Goal: Use online tool/utility: Utilize a website feature to perform a specific function

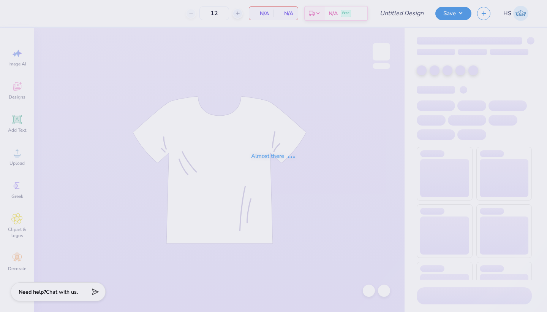
type input "KD NM Sets"
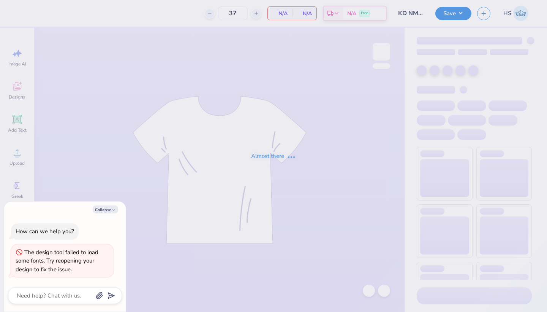
type input "37"
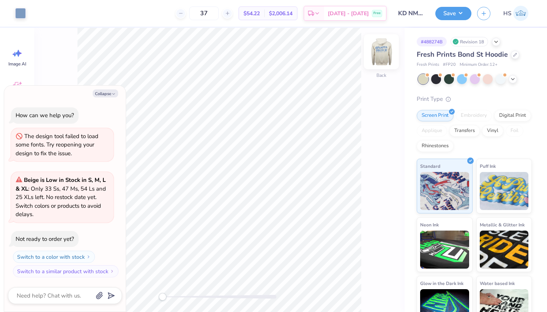
click at [377, 53] on img at bounding box center [381, 51] width 30 height 30
type textarea "x"
type input "5.00"
click at [103, 95] on button "Collapse" at bounding box center [105, 93] width 25 height 8
type textarea "x"
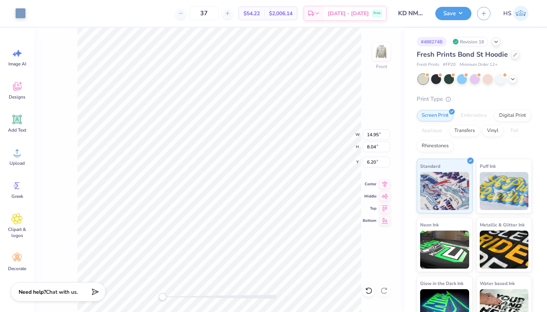
type input "6.90"
click at [366, 289] on icon at bounding box center [369, 291] width 8 height 8
click at [366, 288] on icon at bounding box center [367, 289] width 2 height 2
click at [385, 292] on icon at bounding box center [384, 291] width 8 height 8
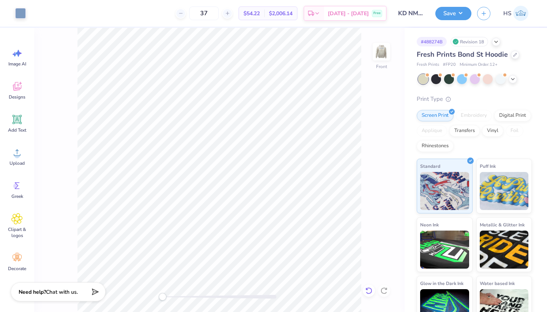
click at [372, 291] on icon at bounding box center [369, 291] width 8 height 8
click at [388, 293] on div at bounding box center [384, 290] width 12 height 12
click at [371, 288] on icon at bounding box center [369, 290] width 6 height 7
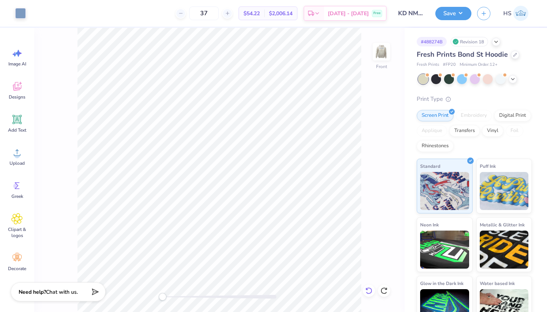
click at [371, 288] on icon at bounding box center [369, 290] width 6 height 7
